Goal: Find specific page/section

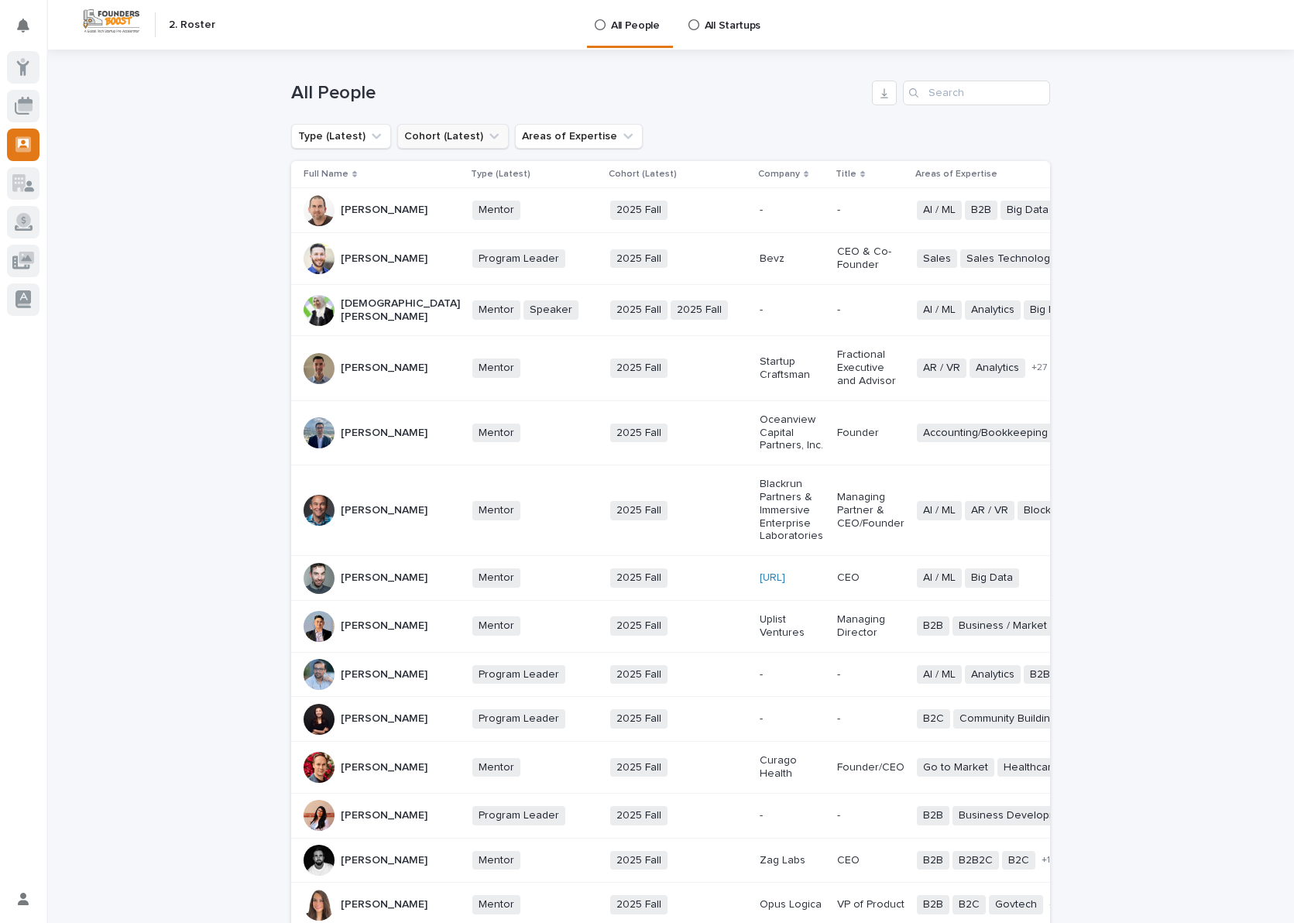
click at [452, 140] on button "Cohort (Latest)" at bounding box center [452, 136] width 111 height 25
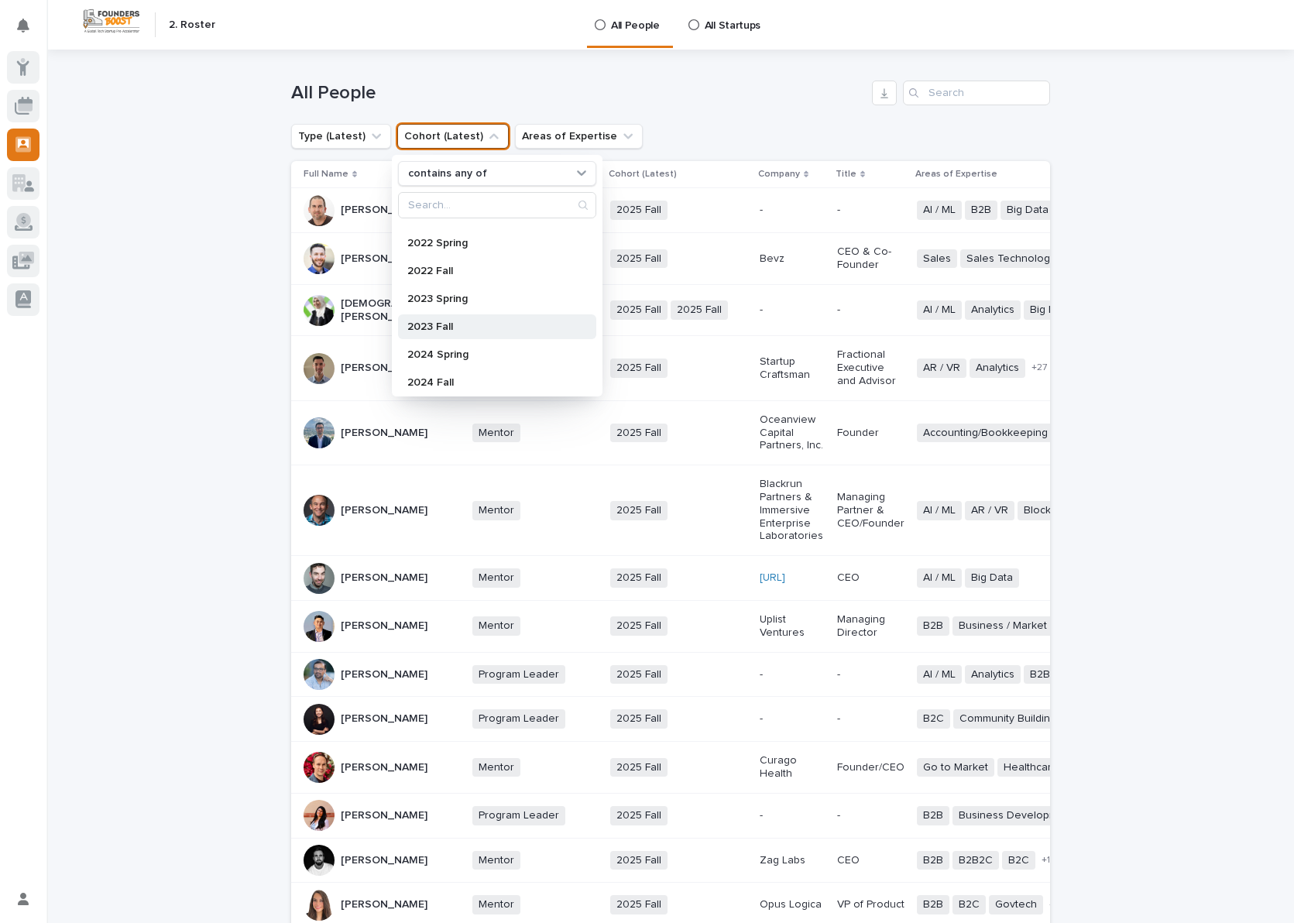
scroll to position [303, 0]
click at [435, 377] on p "2025 Fall" at bounding box center [489, 377] width 164 height 11
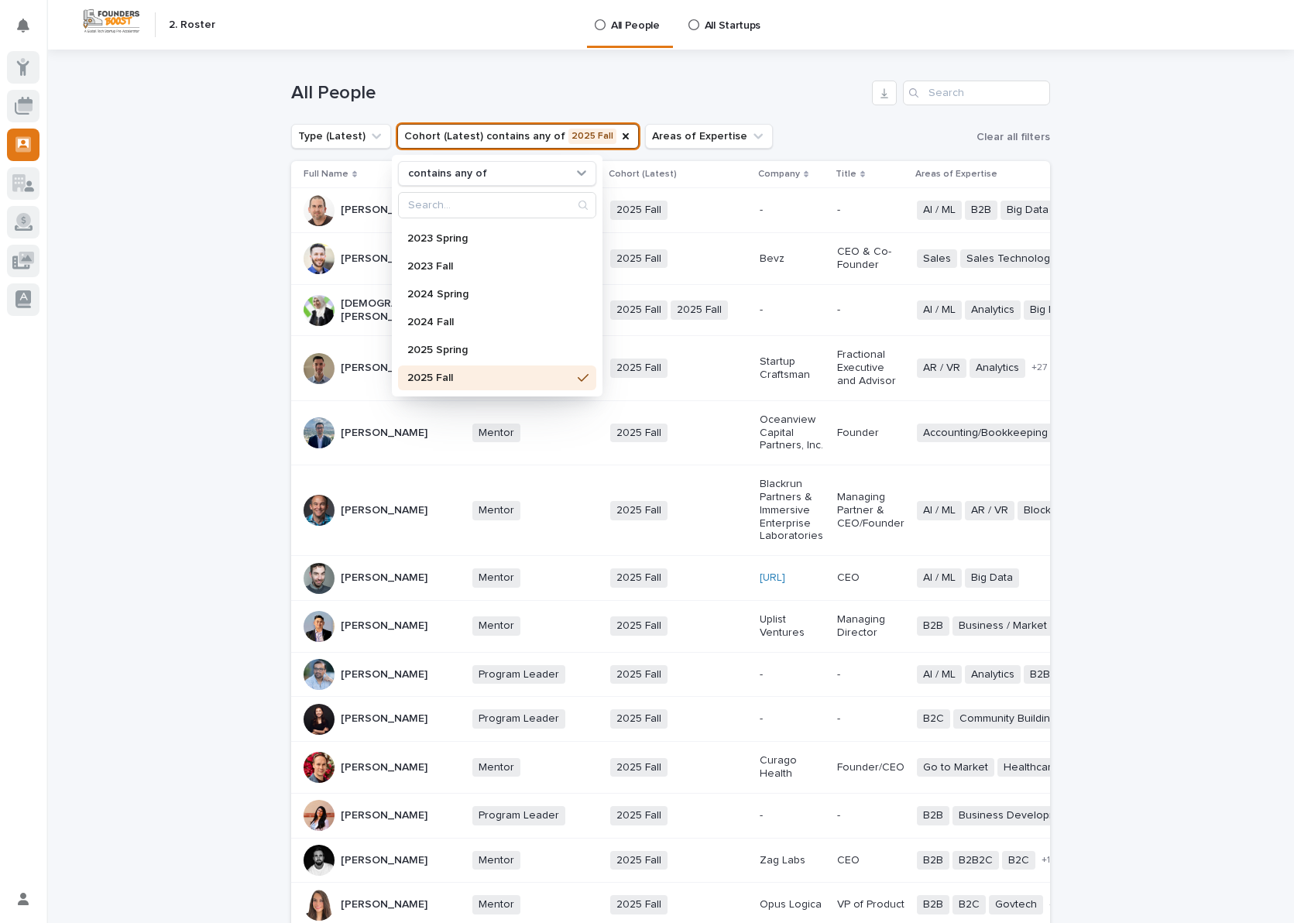
click at [817, 116] on div "All People" at bounding box center [670, 87] width 759 height 74
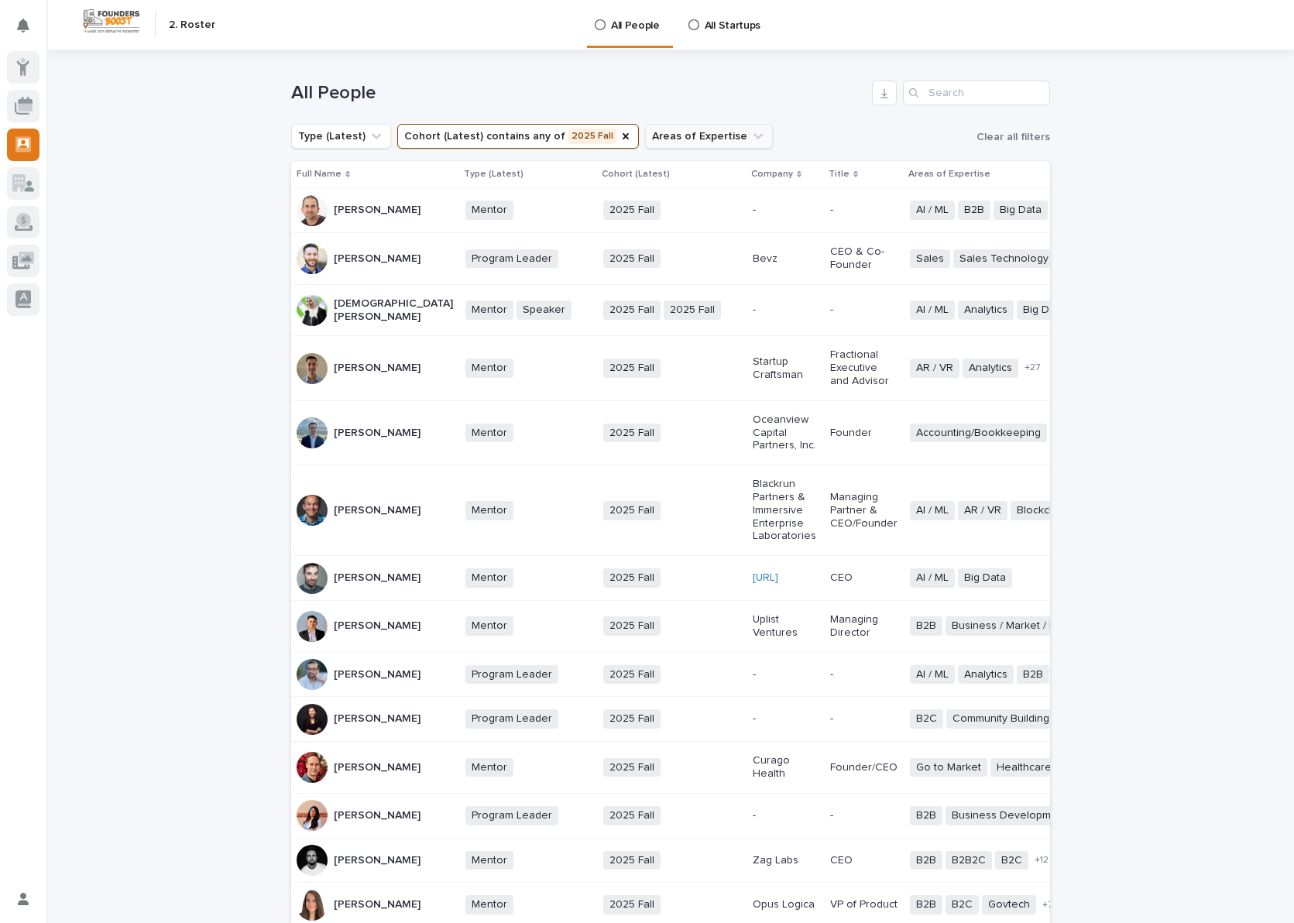
click at [677, 139] on button "Areas of Expertise" at bounding box center [709, 136] width 128 height 25
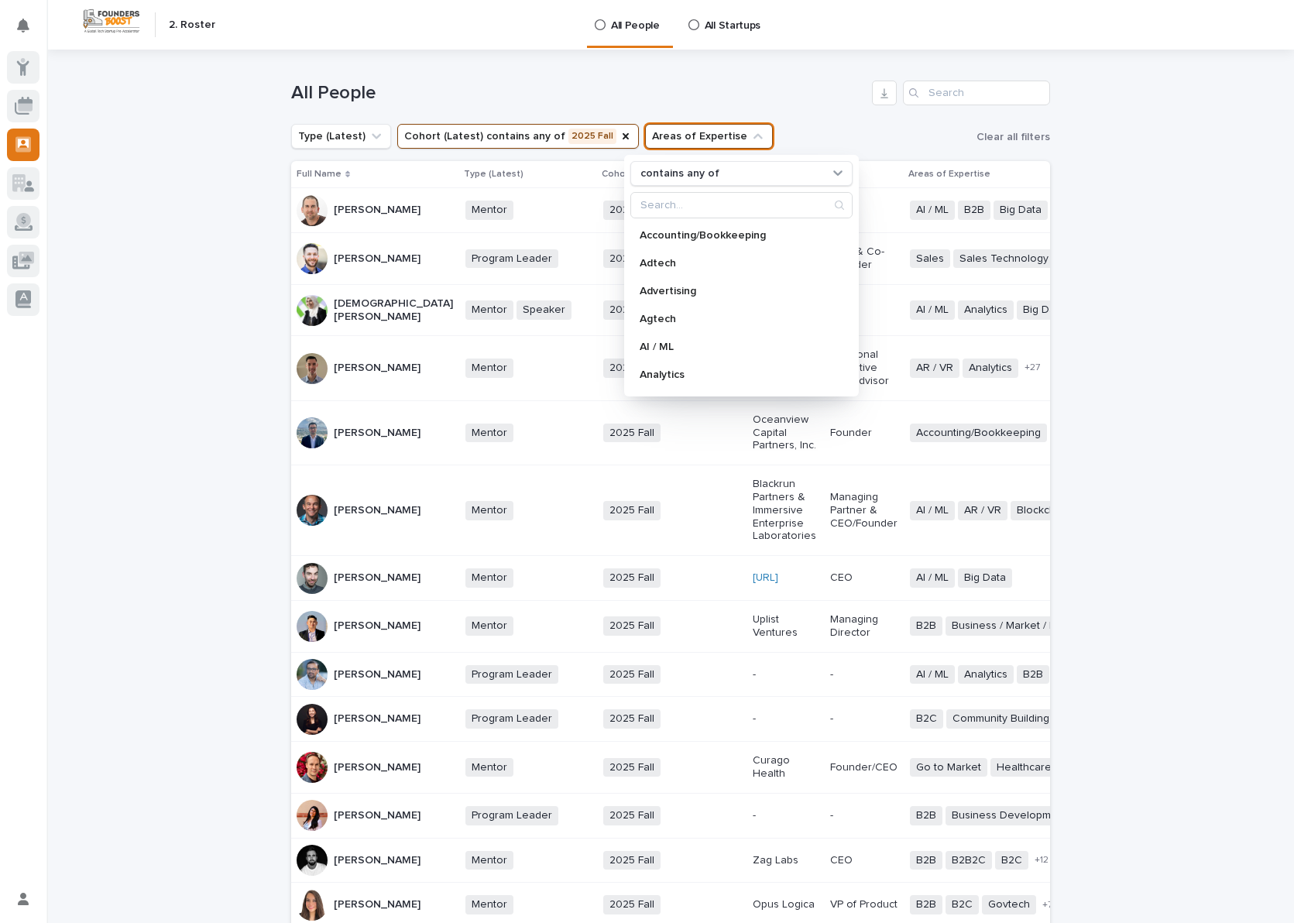
click at [797, 126] on div "Type (Latest) Cohort (Latest) contains any of 2025 Fall Areas of Expertise cont…" at bounding box center [670, 136] width 759 height 25
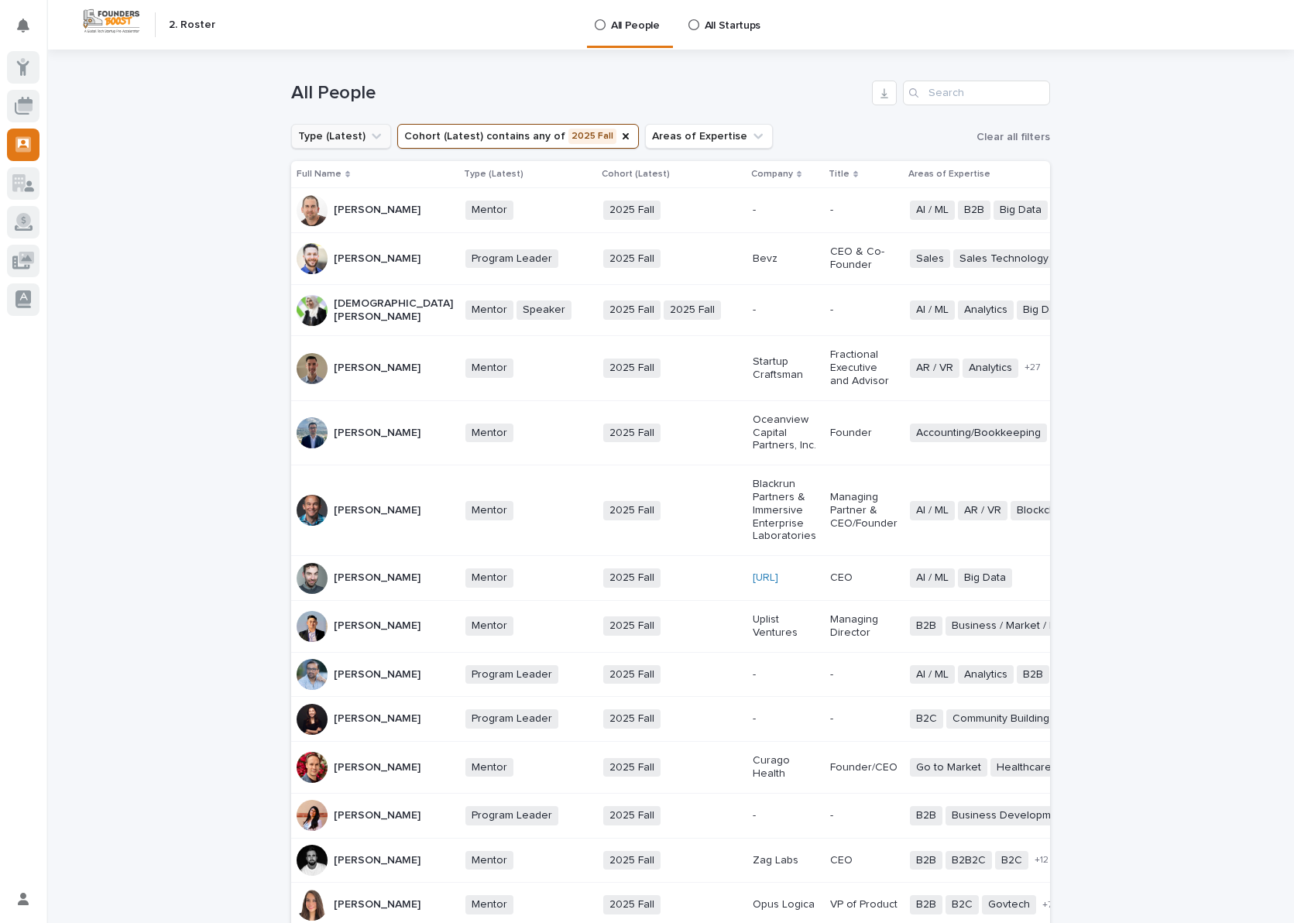
click at [349, 141] on button "Type (Latest)" at bounding box center [341, 136] width 100 height 25
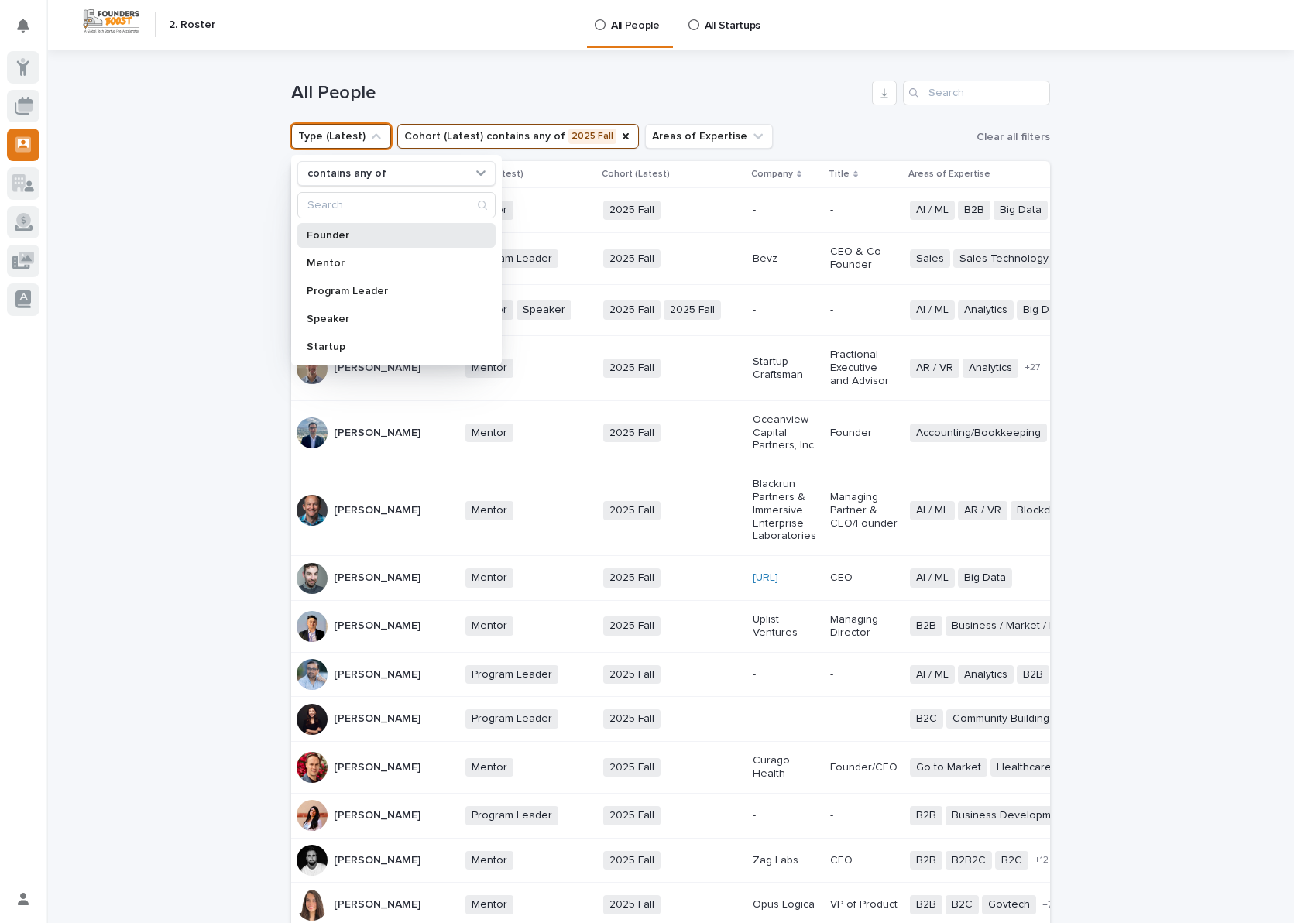
click at [343, 237] on p "Founder" at bounding box center [389, 235] width 164 height 11
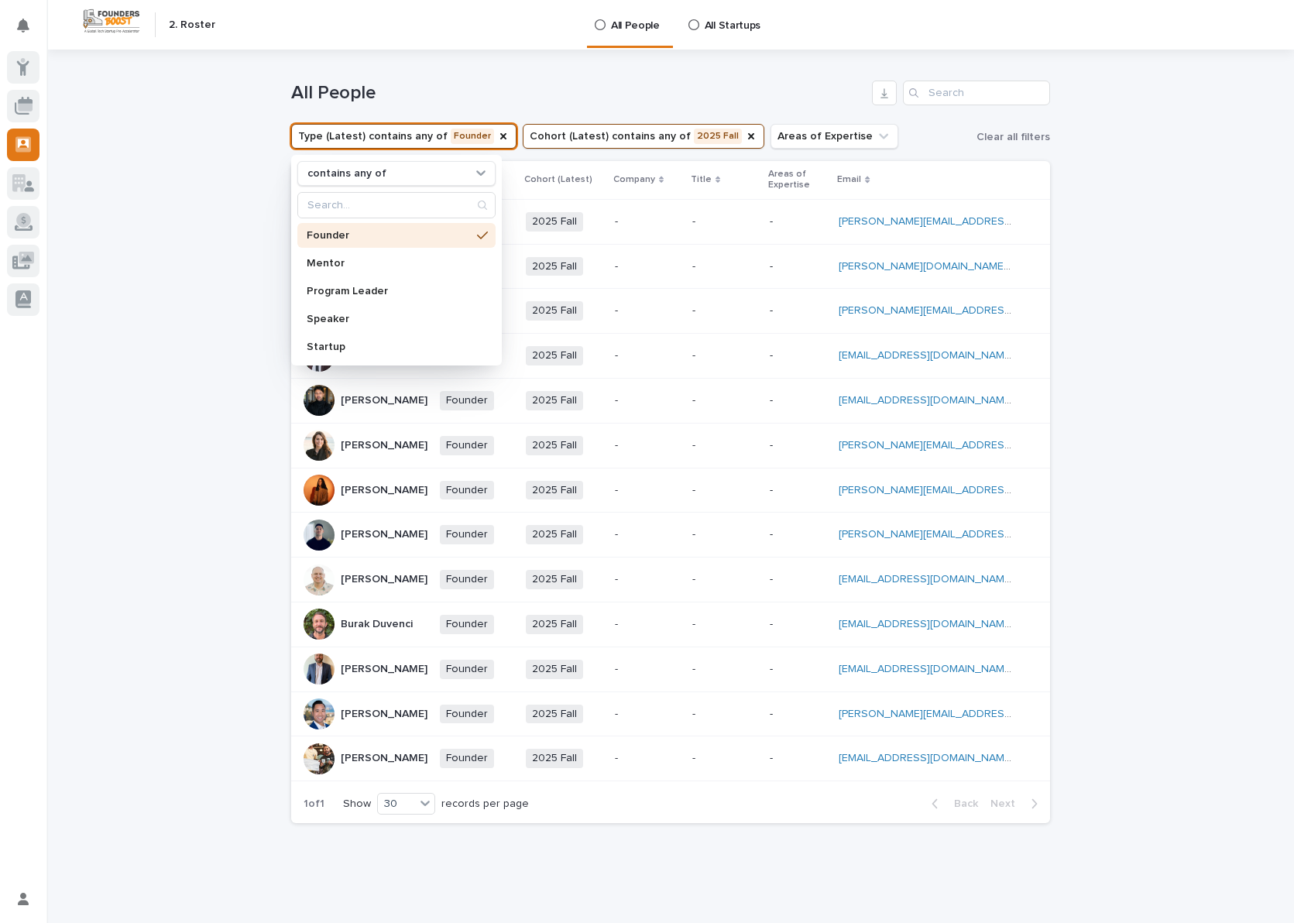
click at [269, 184] on div "Loading... Saving… Loading... Saving… All People Type (Latest) contains any of …" at bounding box center [669, 481] width 1247 height 863
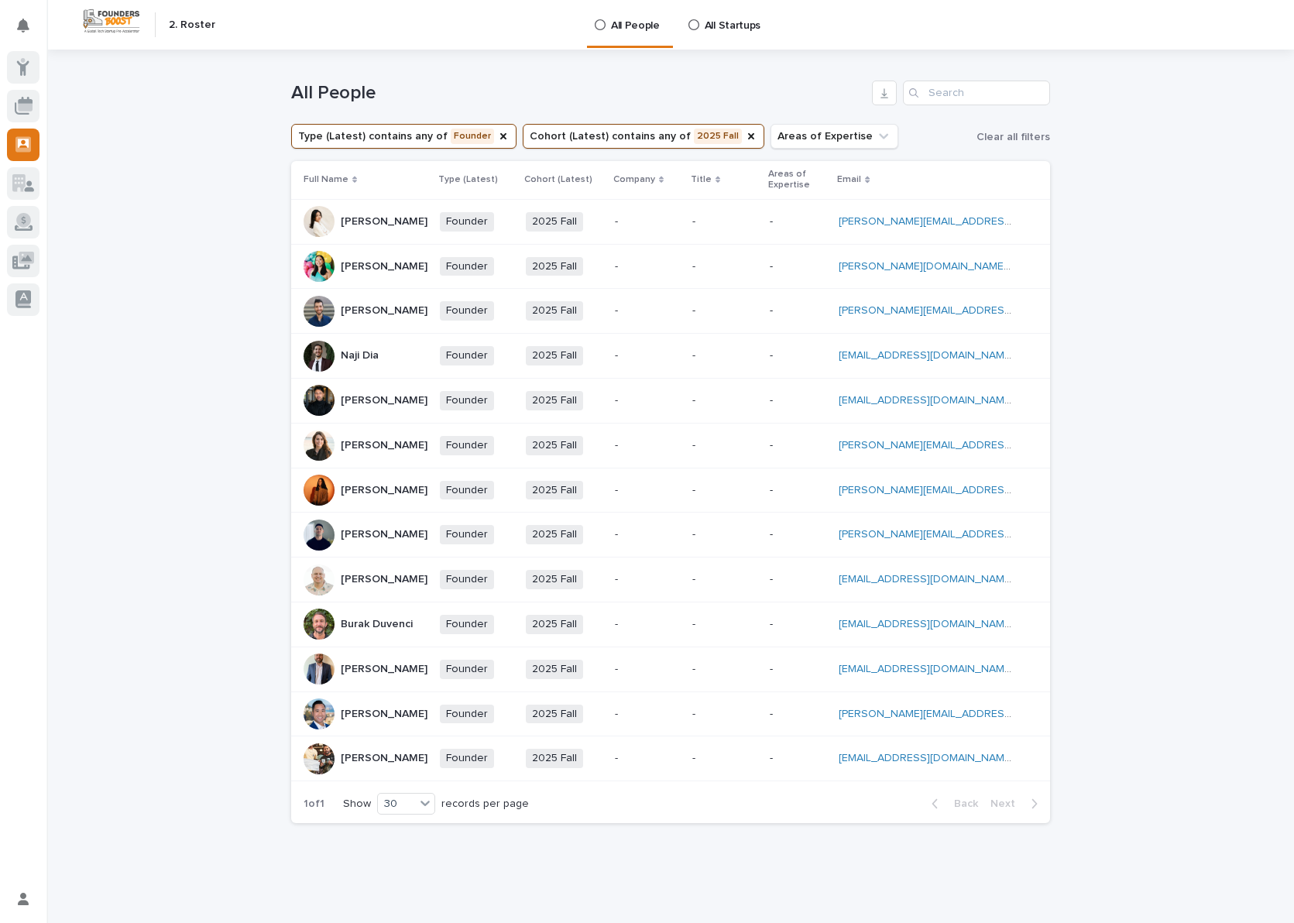
drag, startPoint x: 186, startPoint y: 25, endPoint x: 207, endPoint y: 24, distance: 20.9
click at [189, 24] on h2 "2. Roster" at bounding box center [192, 25] width 46 height 13
click at [688, 22] on icon at bounding box center [693, 24] width 11 height 11
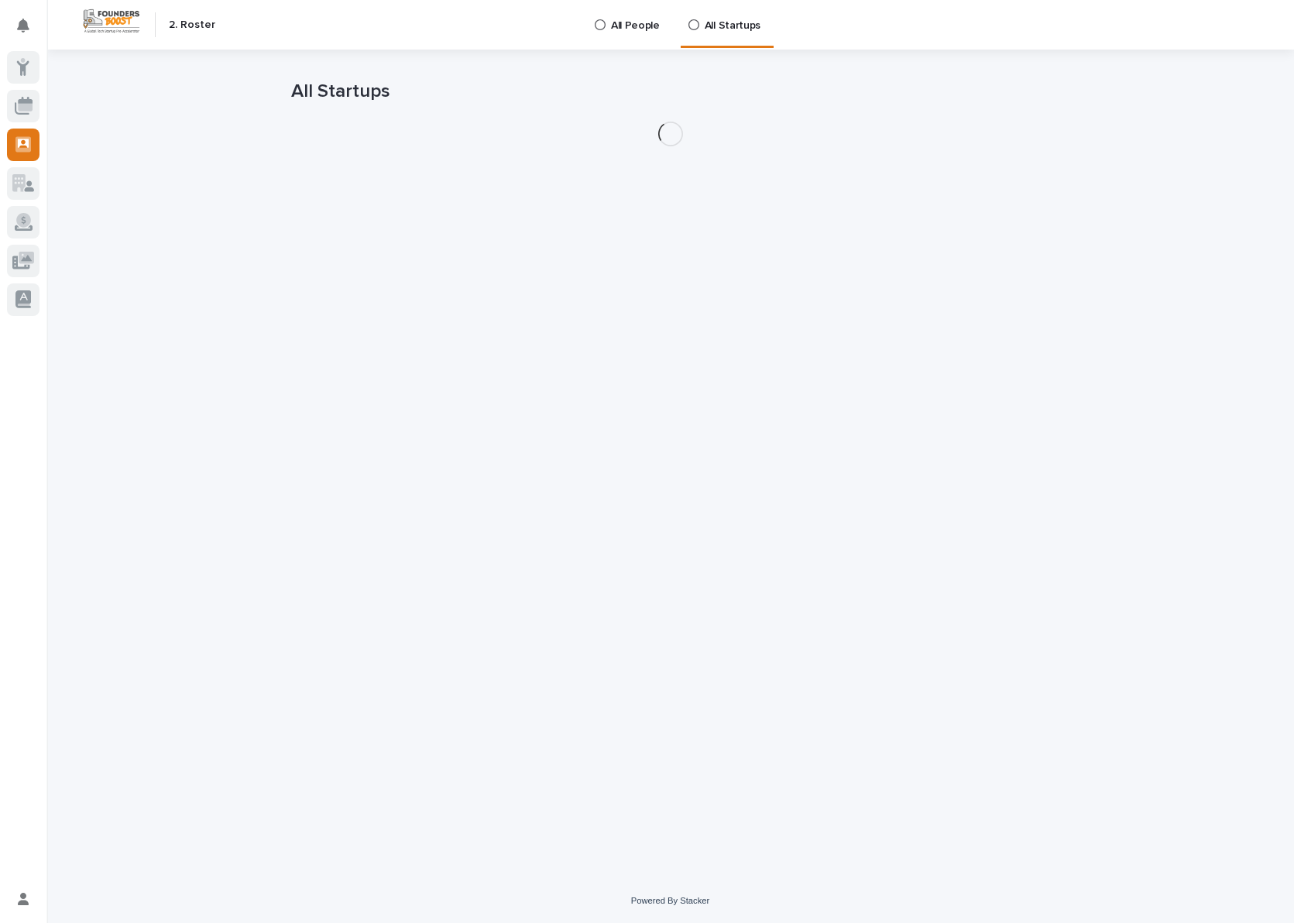
click at [691, 29] on icon at bounding box center [693, 24] width 11 height 11
